Goal: Communication & Community: Answer question/provide support

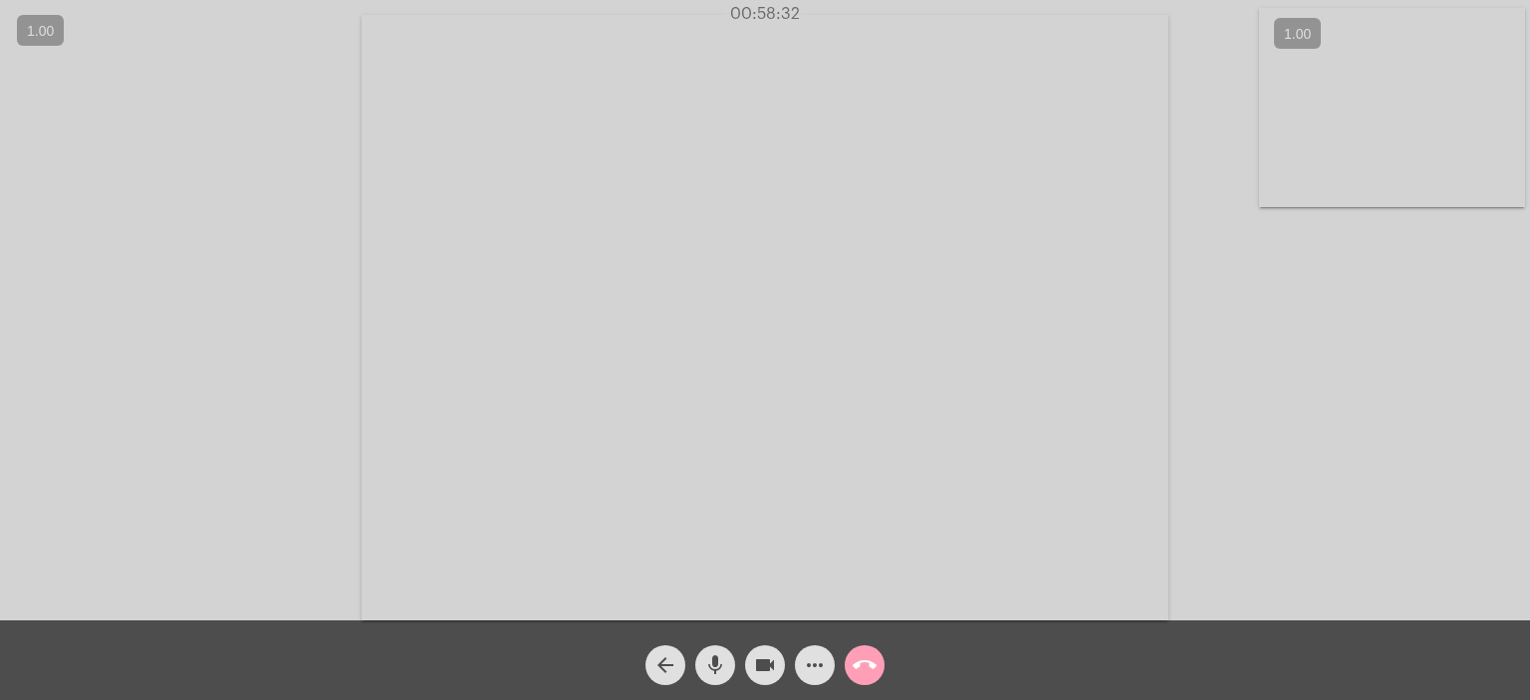
click at [875, 668] on mat-icon "call_end" at bounding box center [865, 666] width 24 height 24
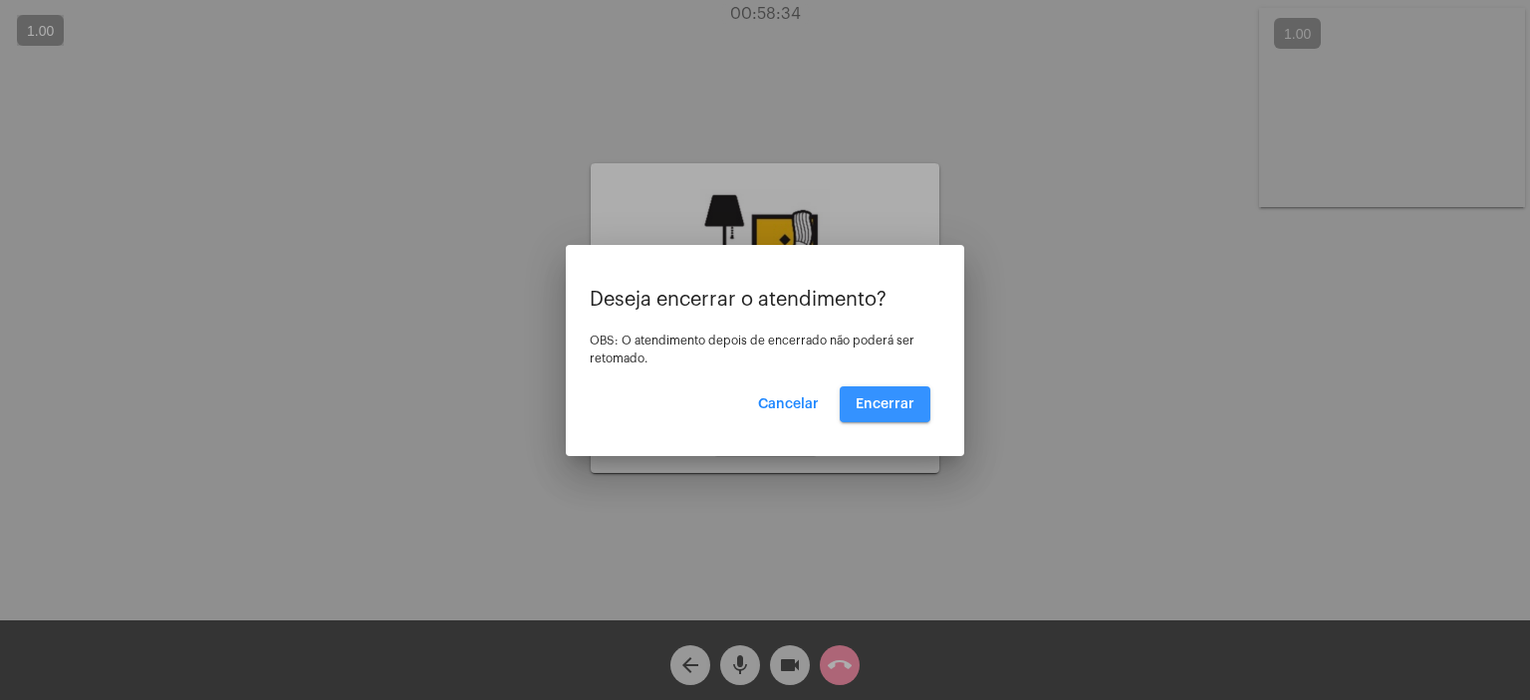
click at [897, 396] on button "Encerrar" at bounding box center [885, 405] width 91 height 36
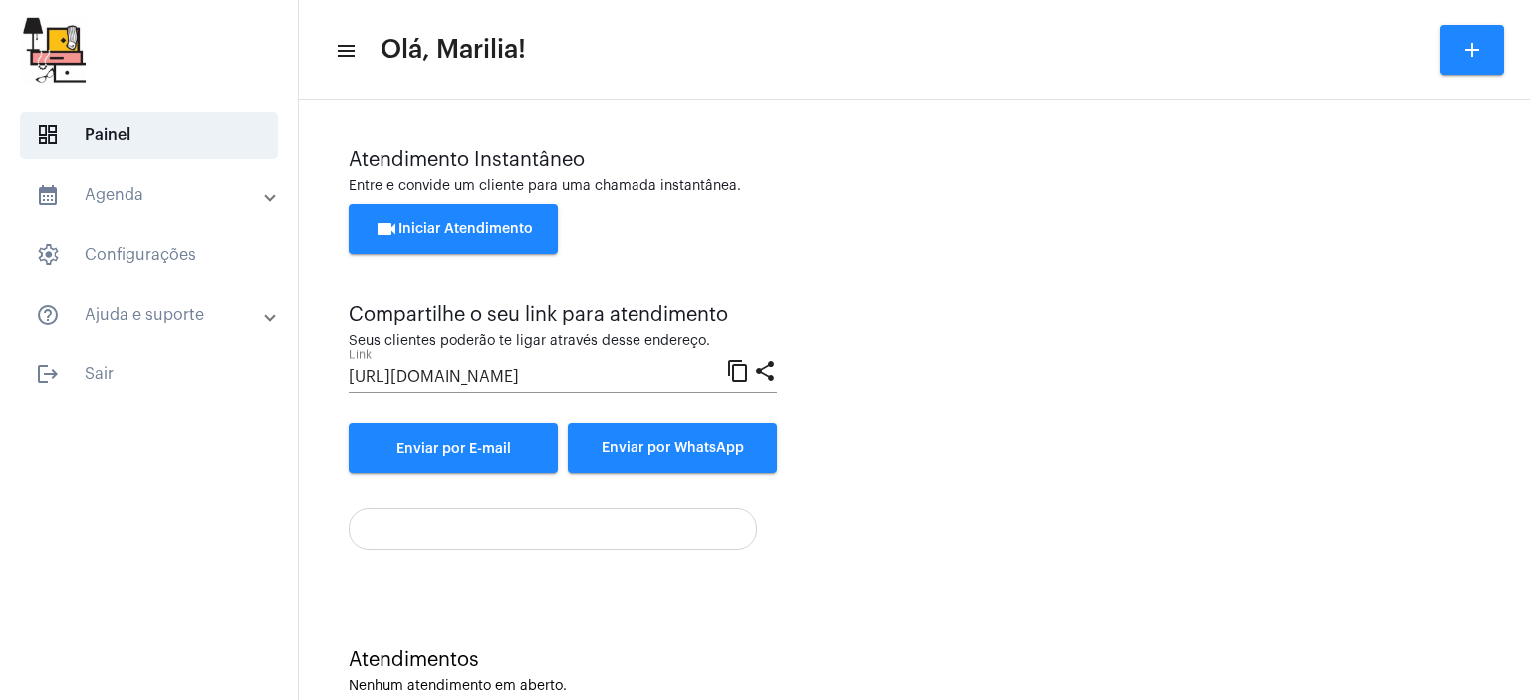
drag, startPoint x: 1481, startPoint y: 430, endPoint x: 1529, endPoint y: 573, distance: 150.3
click at [1529, 573] on mat-sidenav-content "menu Olá, [PERSON_NAME]! add Atendimento Instantâneo Entre e convide um cliente…" at bounding box center [914, 350] width 1231 height 700
click at [1128, 313] on div "Atendimento Instantâneo Entre e convide um cliente para uma chamada instantânea…" at bounding box center [915, 311] width 1132 height 324
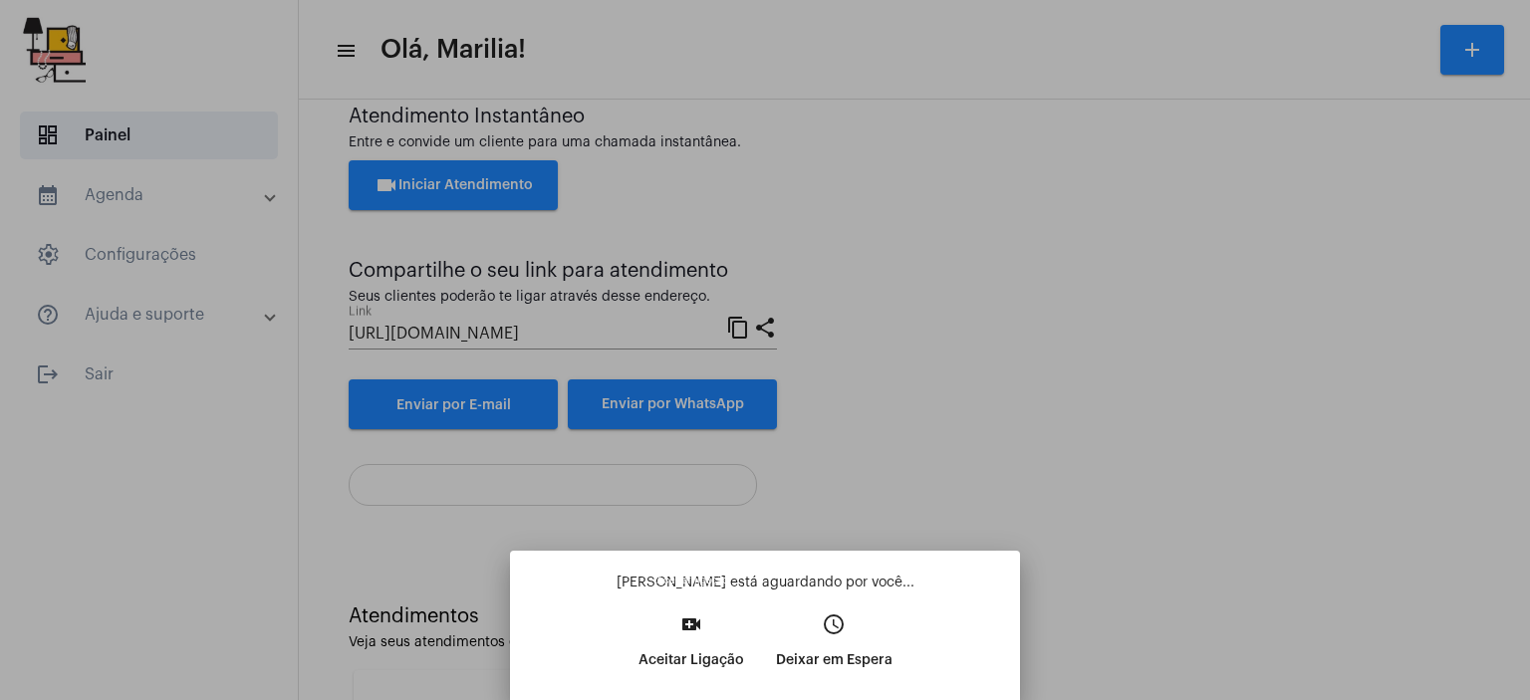
click at [685, 660] on p "Aceitar Ligação" at bounding box center [692, 661] width 106 height 36
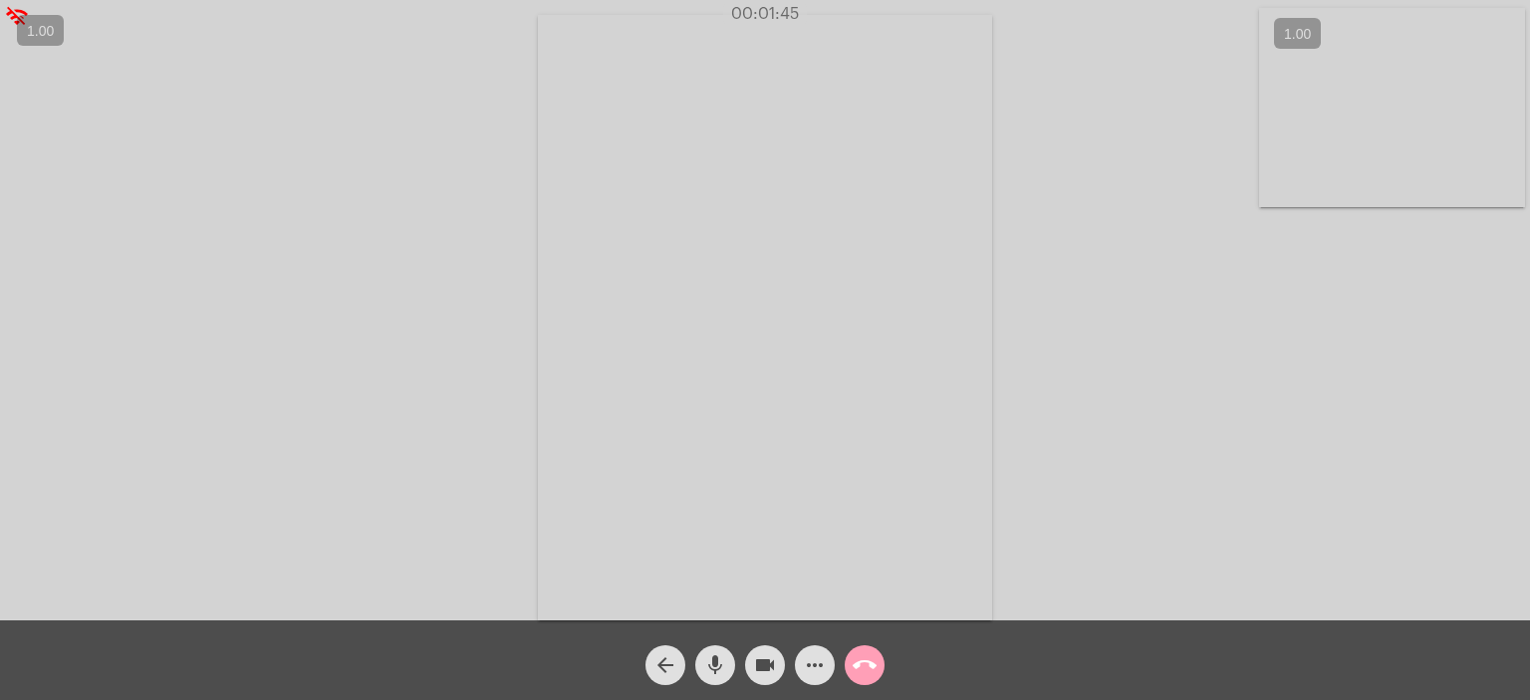
click at [865, 673] on mat-icon "call_end" at bounding box center [865, 666] width 24 height 24
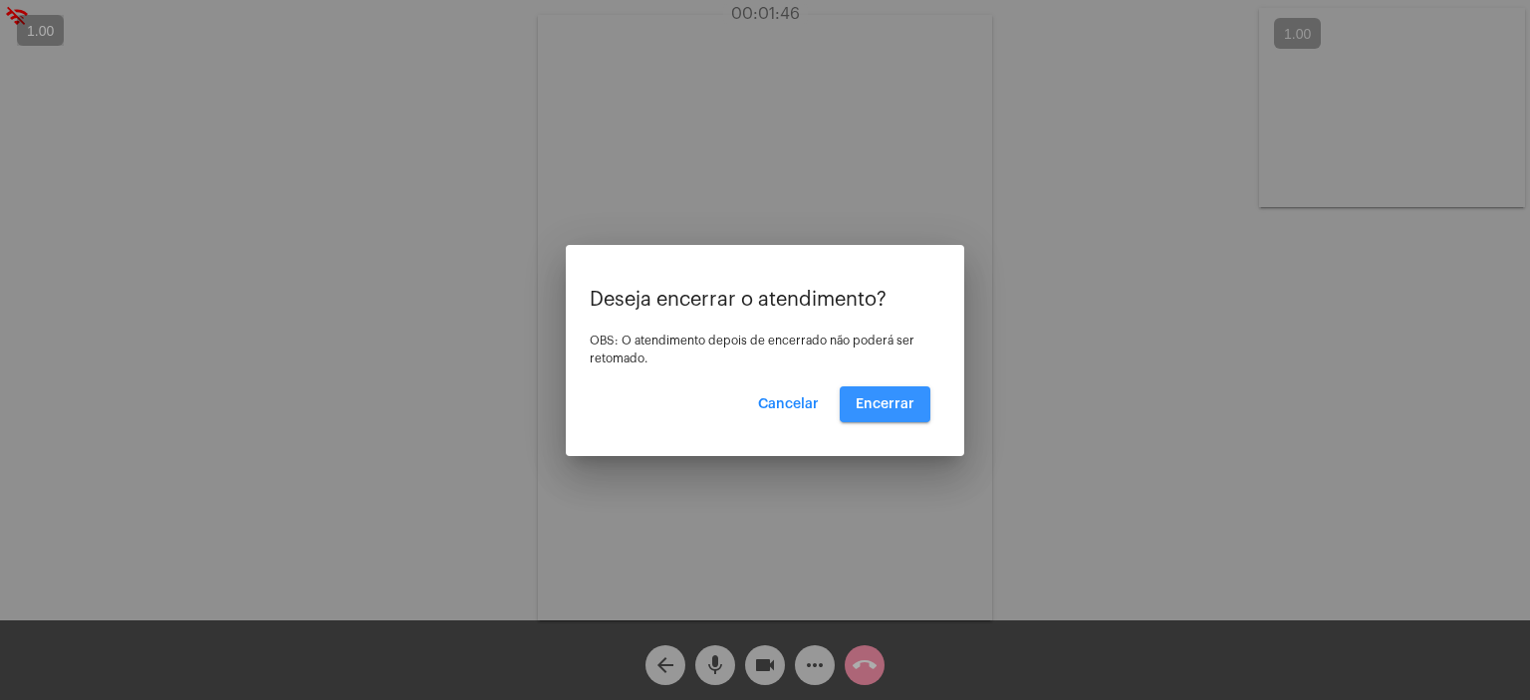
click at [880, 419] on button "Encerrar" at bounding box center [885, 405] width 91 height 36
